Goal: Transaction & Acquisition: Purchase product/service

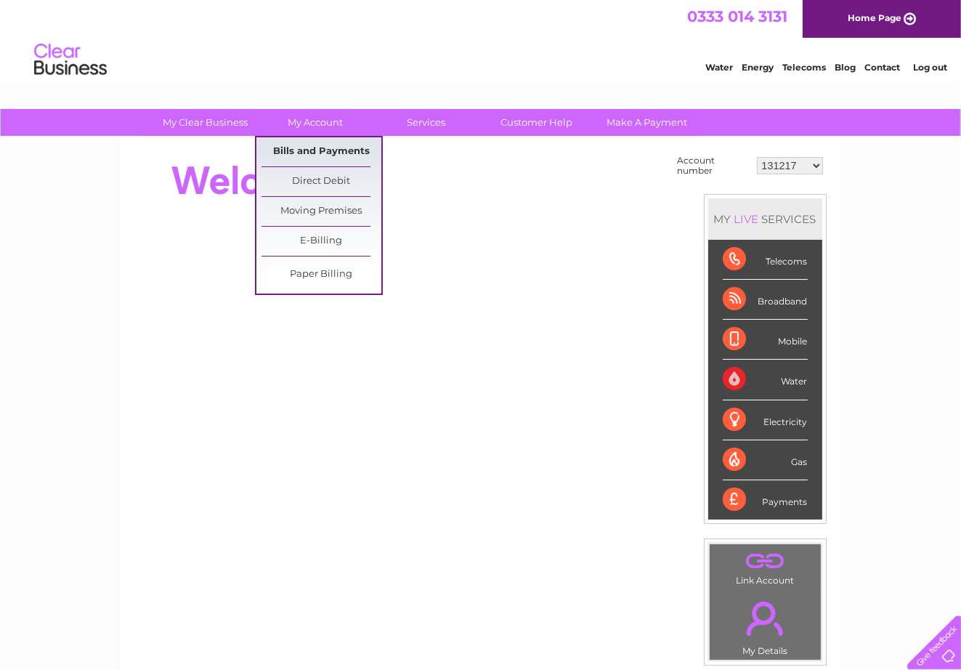
click at [318, 149] on link "Bills and Payments" at bounding box center [322, 151] width 120 height 29
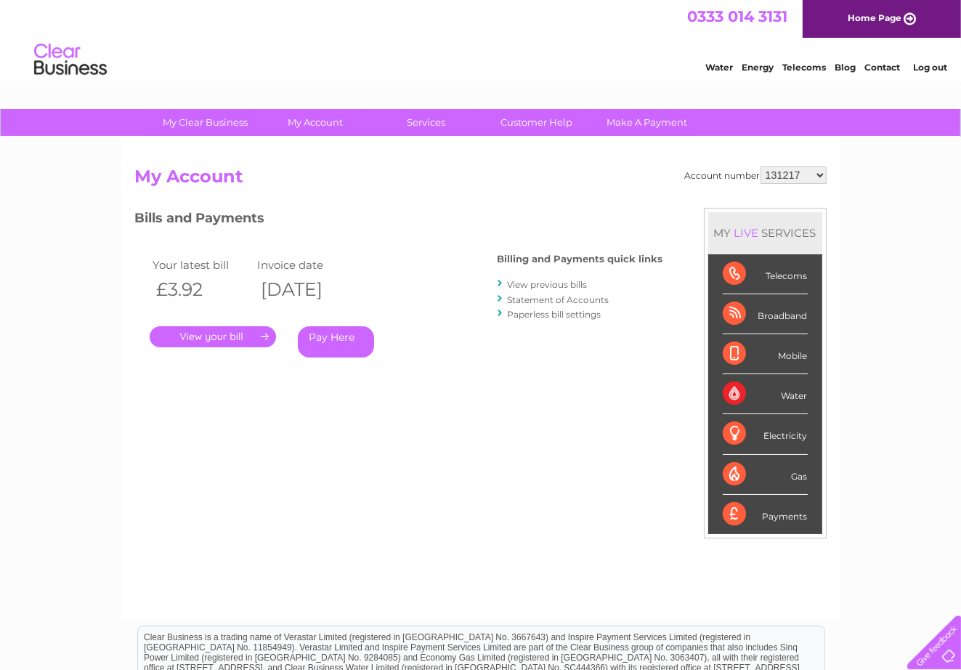
click at [821, 175] on select "131217 930880 30272865" at bounding box center [794, 174] width 66 height 17
select select "930880"
click at [762, 166] on select "131217 930880 30272865" at bounding box center [794, 174] width 66 height 17
click at [338, 337] on link "Pay Here" at bounding box center [336, 341] width 76 height 31
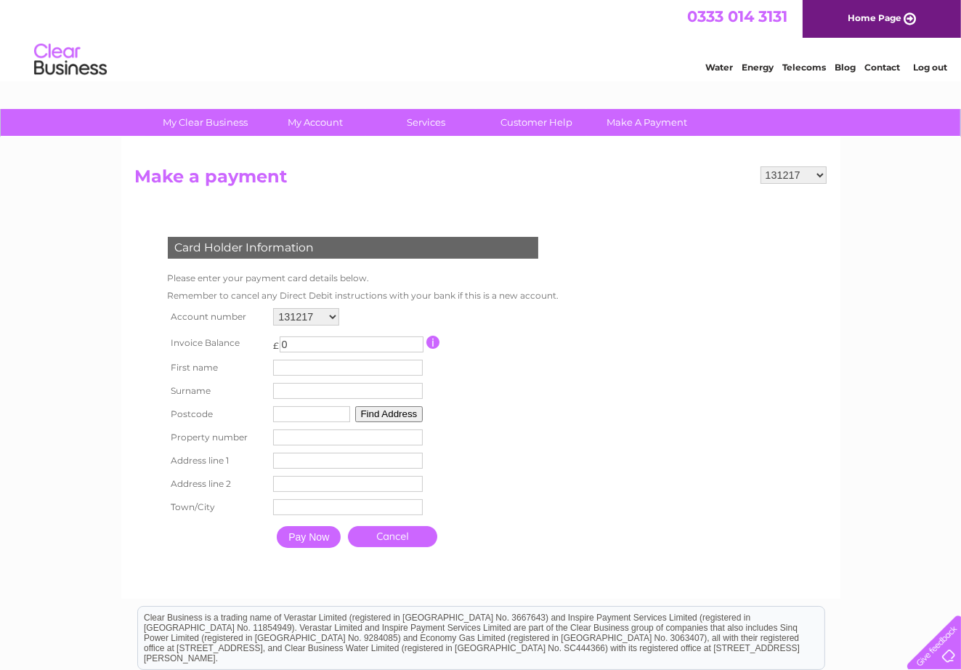
click at [413, 347] on input "0" at bounding box center [352, 344] width 144 height 16
click at [329, 313] on select "131217 930880 30272865" at bounding box center [306, 316] width 66 height 17
select select "930880"
click at [273, 308] on select "131217 930880 30272865" at bounding box center [306, 316] width 66 height 17
type input "1"
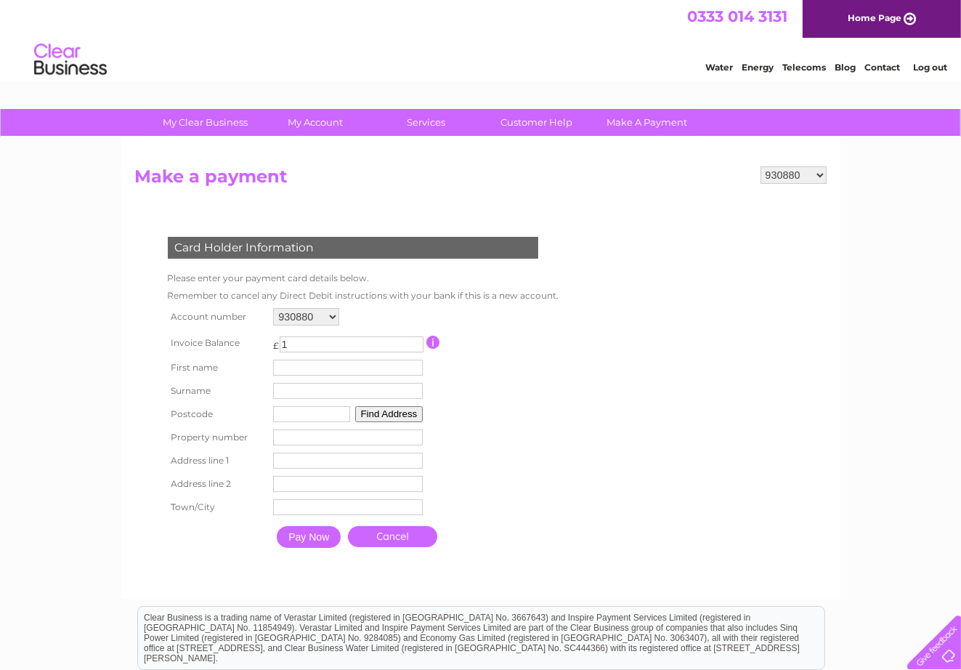
click at [415, 342] on input "1" at bounding box center [352, 344] width 144 height 16
click at [293, 341] on input "1" at bounding box center [352, 344] width 144 height 16
click at [331, 315] on select "131217 930880 30272865" at bounding box center [306, 316] width 66 height 17
select select "30272865"
click at [273, 308] on select "131217 930880 30272865" at bounding box center [306, 316] width 66 height 17
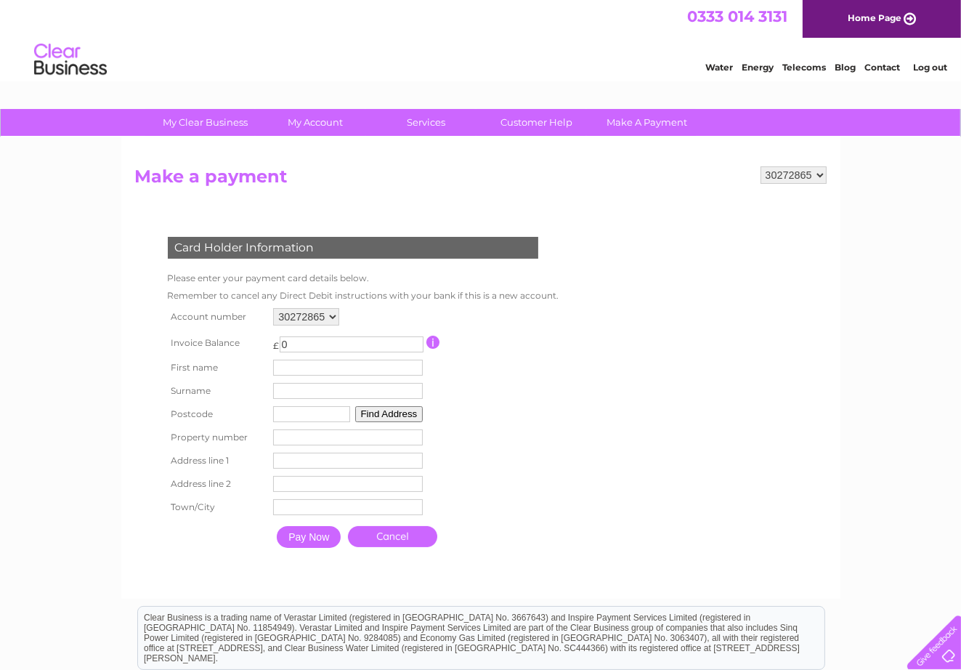
click at [294, 341] on input "0" at bounding box center [352, 344] width 144 height 16
type input "0"
type input "10"
click at [451, 373] on table "Account number 131217 930880 30272865 Invoice Balance £ 10 First name" at bounding box center [360, 429] width 392 height 251
click at [280, 364] on input "text" at bounding box center [348, 368] width 150 height 16
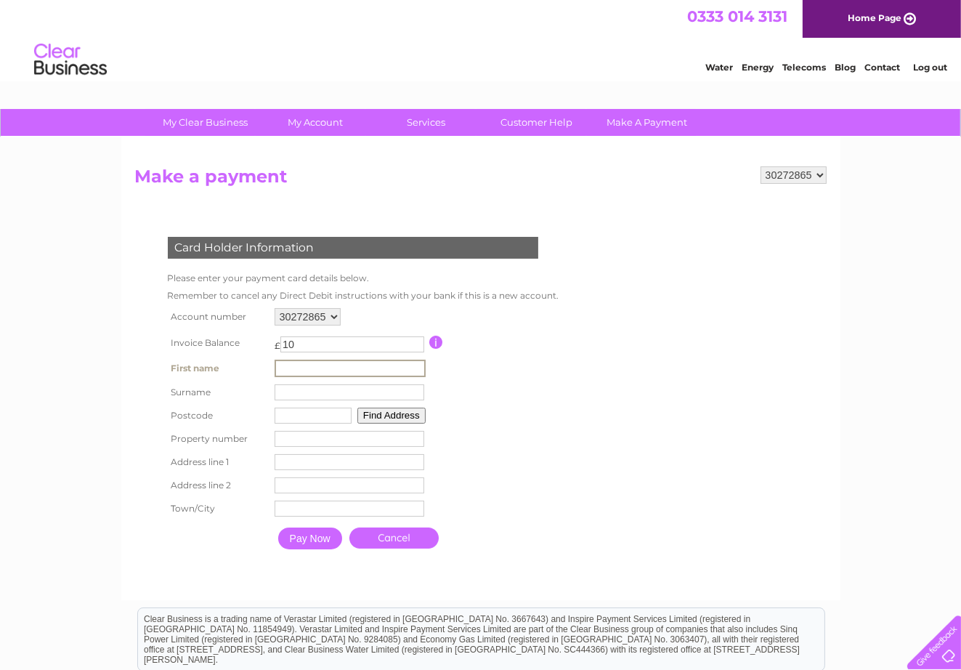
click at [280, 364] on input "text" at bounding box center [350, 368] width 151 height 17
type input "Niall"
type input "cowan"
type input "DG1 2RQ"
type input "25"
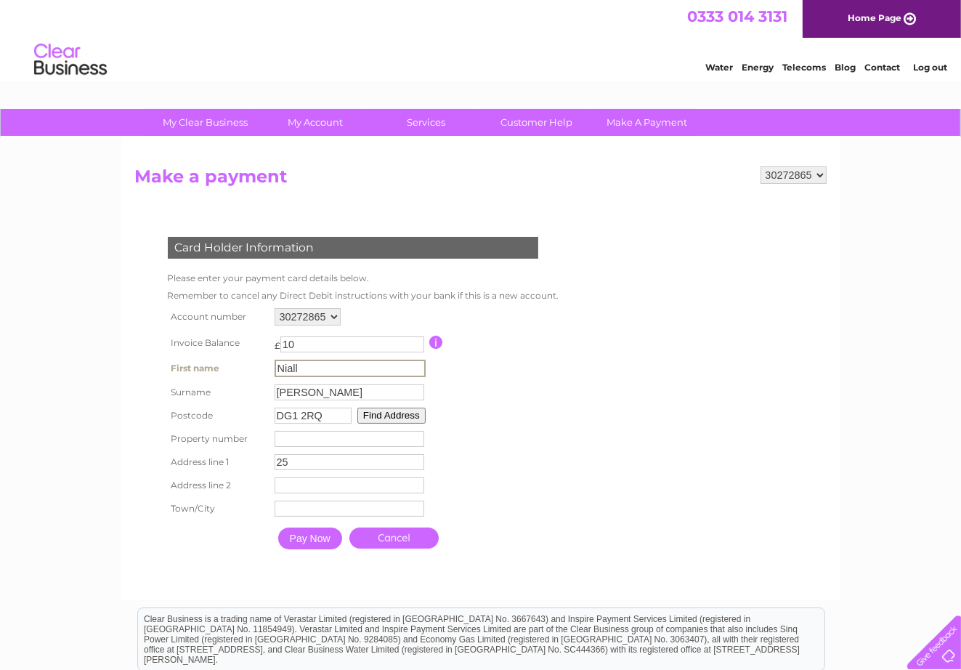
type input "friars vennel"
type input "1498"
click at [281, 454] on input "25" at bounding box center [350, 462] width 150 height 16
type input "45"
click at [481, 452] on table "Account number 131217 930880 30272865 Invoice Balance £ 10 First name" at bounding box center [362, 430] width 396 height 252
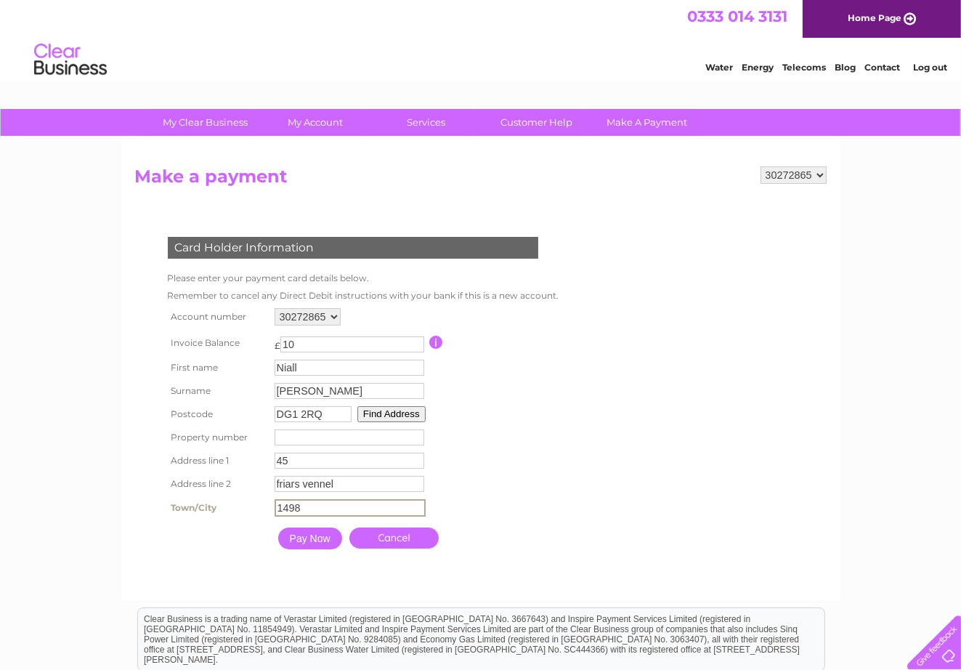
click at [301, 504] on input "1498" at bounding box center [350, 507] width 151 height 17
type input "1"
click at [474, 469] on table "Account number 131217 930880 30272865 Invoice Balance £ 10 First name" at bounding box center [360, 429] width 392 height 251
click at [299, 504] on input "dum" at bounding box center [348, 507] width 150 height 16
type input "dumfries"
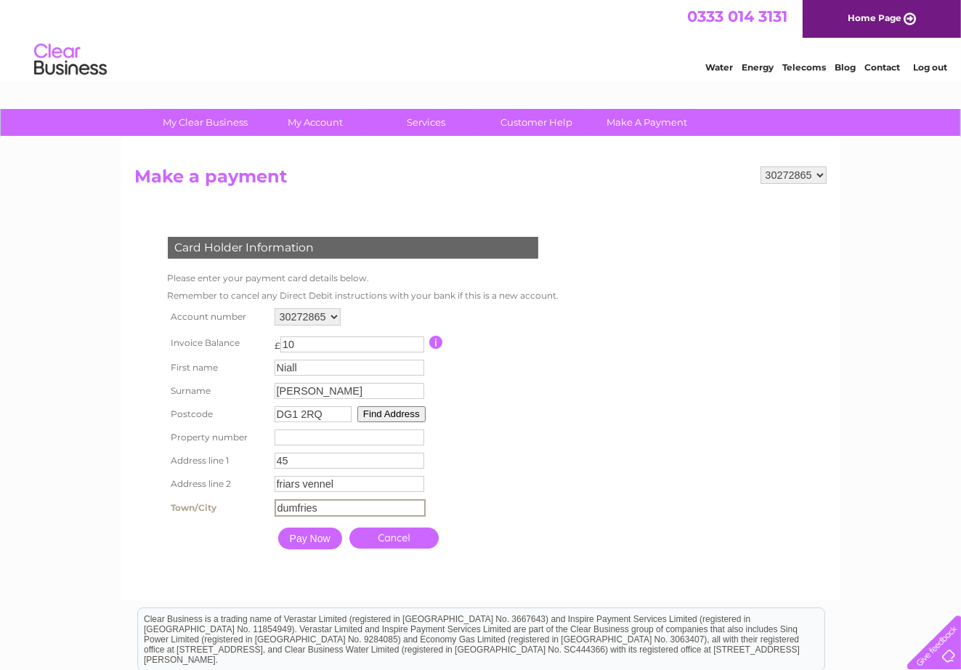
type input "45"
click at [380, 413] on button "Find Address" at bounding box center [389, 414] width 68 height 16
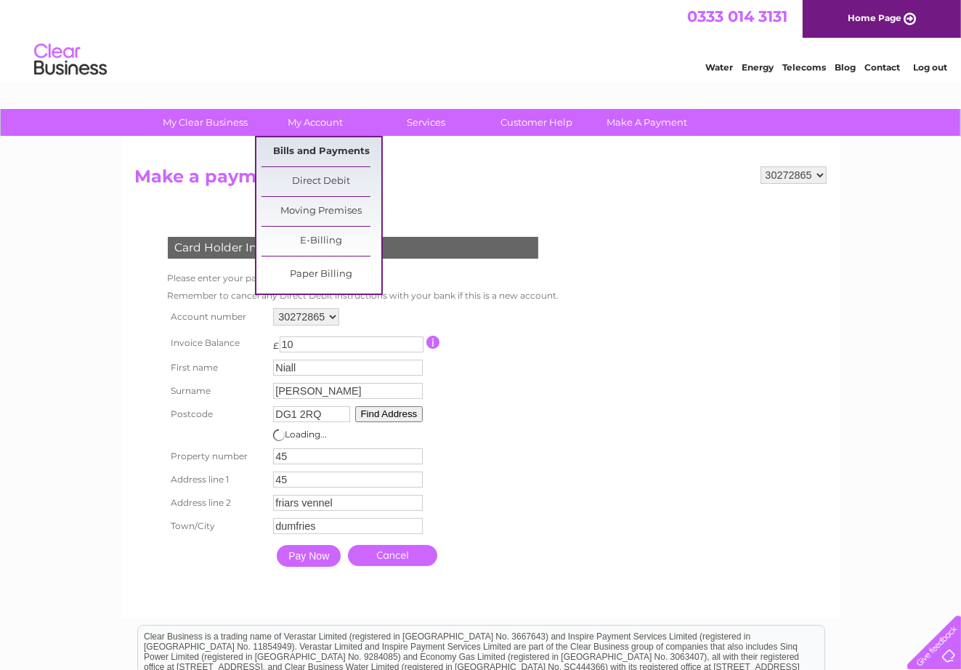
click at [308, 145] on link "Bills and Payments" at bounding box center [322, 151] width 120 height 29
click at [308, 143] on link "Bills and Payments" at bounding box center [322, 151] width 120 height 29
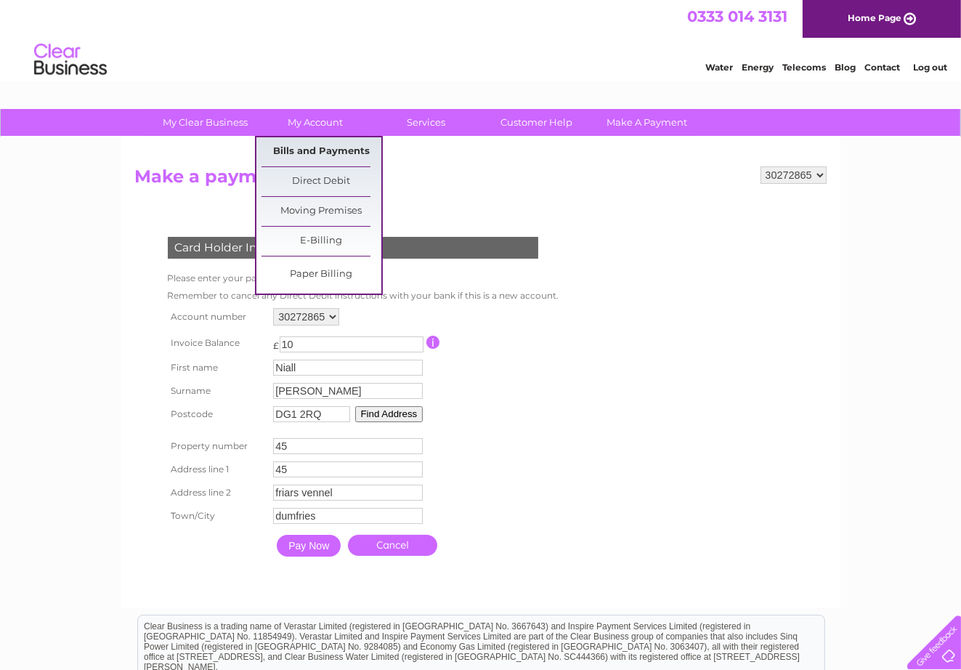
click at [307, 148] on link "Bills and Payments" at bounding box center [322, 151] width 120 height 29
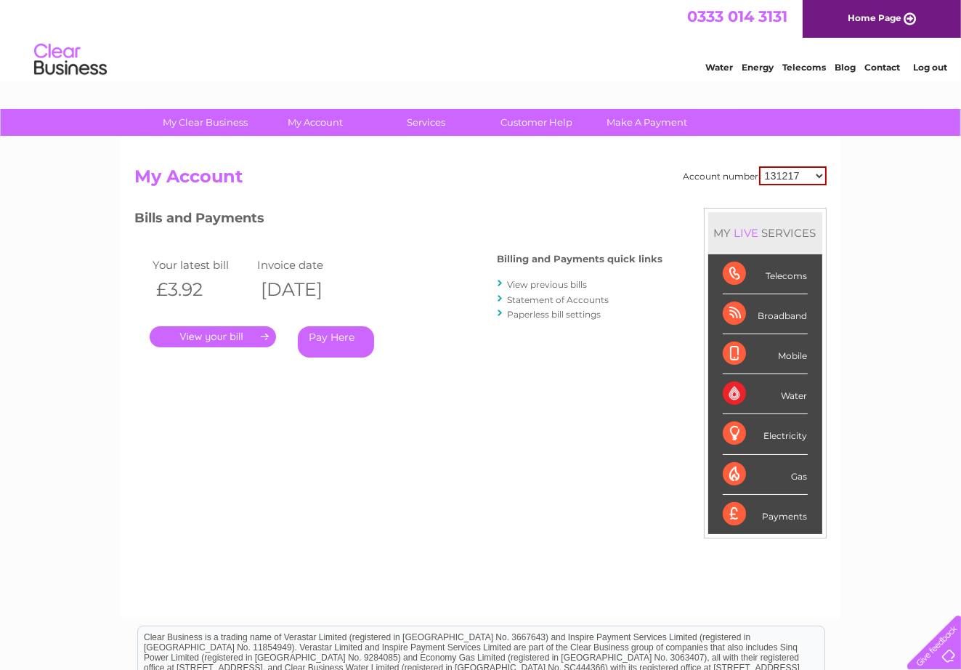
click at [817, 173] on select "131217 930880 30272865" at bounding box center [793, 175] width 68 height 19
select select "930880"
click at [762, 166] on select "131217 930880 30272865" at bounding box center [793, 175] width 68 height 19
click at [818, 172] on select "131217 930880 30272865" at bounding box center [794, 174] width 66 height 17
select select "30272865"
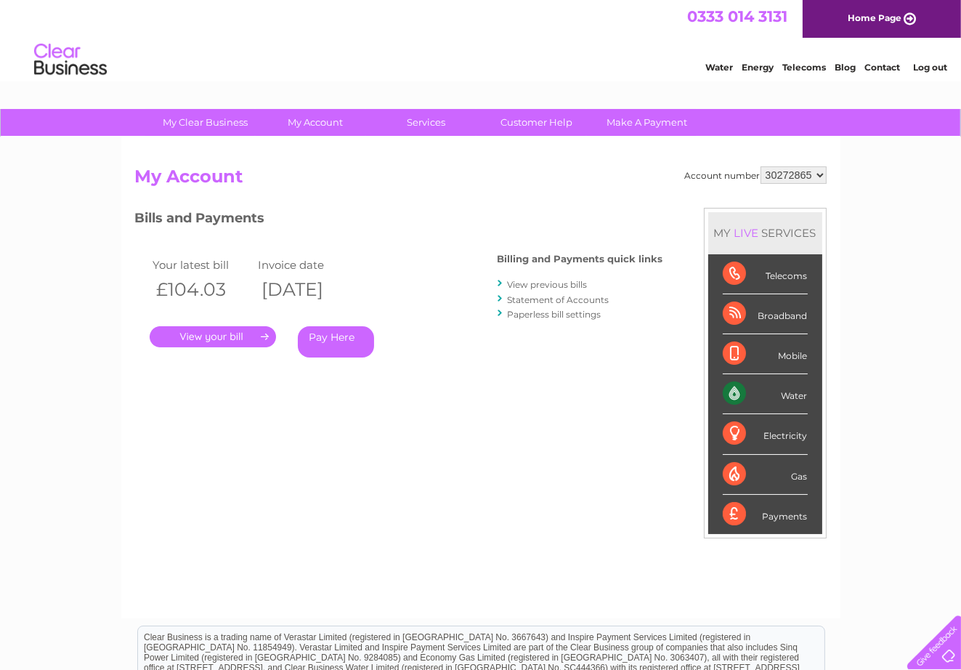
click at [762, 166] on select "131217 930880 30272865" at bounding box center [794, 174] width 66 height 17
click at [220, 332] on link "." at bounding box center [213, 336] width 126 height 21
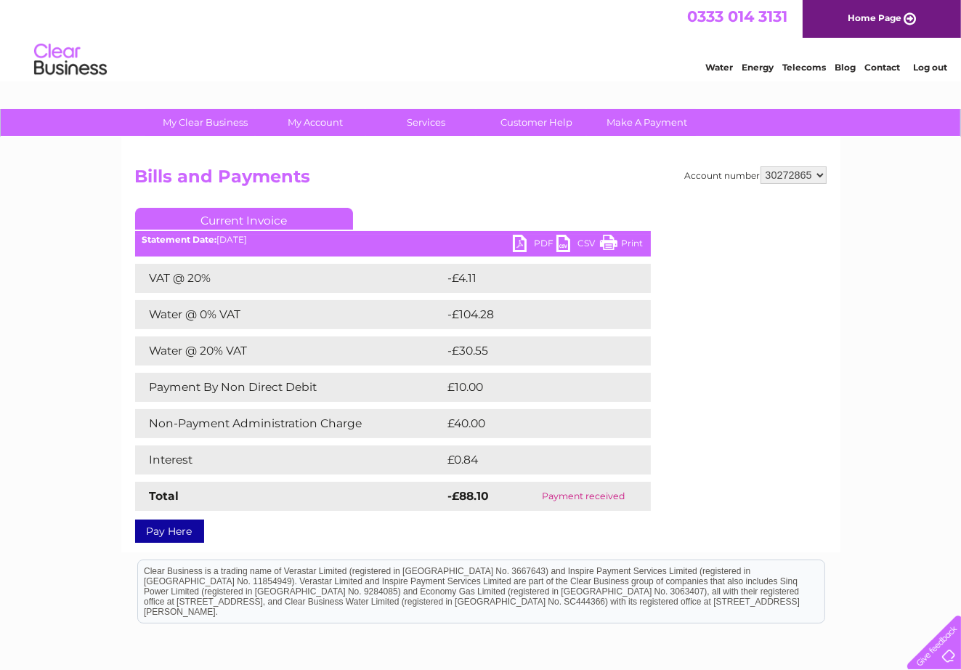
click at [538, 240] on link "PDF" at bounding box center [535, 245] width 44 height 21
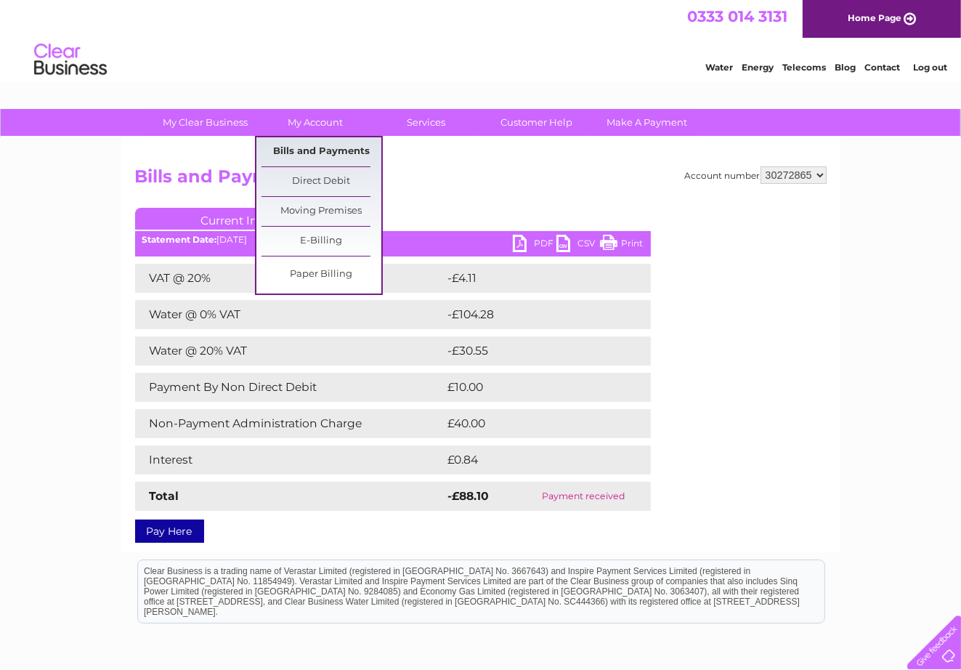
click at [315, 145] on link "Bills and Payments" at bounding box center [322, 151] width 120 height 29
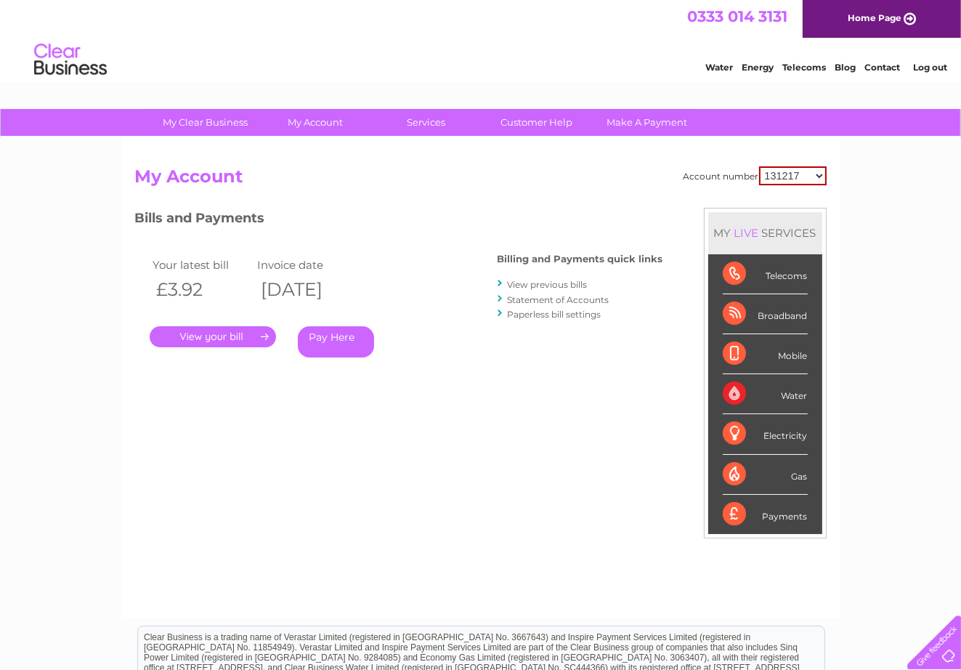
click at [820, 171] on select "131217 930880 30272865" at bounding box center [793, 175] width 68 height 19
select select "930880"
click at [762, 166] on select "131217 930880 30272865" at bounding box center [793, 175] width 68 height 19
